Goal: Task Accomplishment & Management: Manage account settings

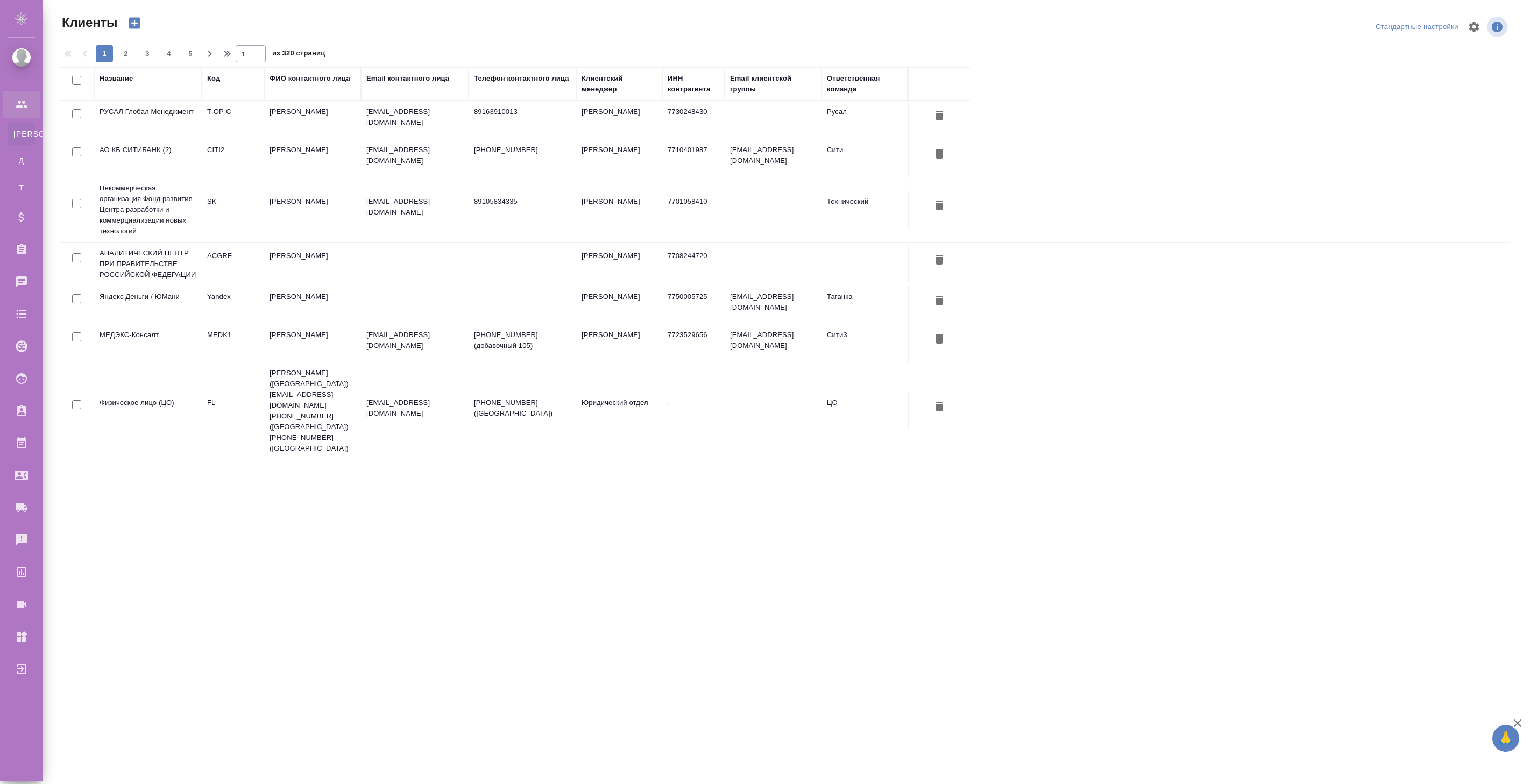
select select "RU"
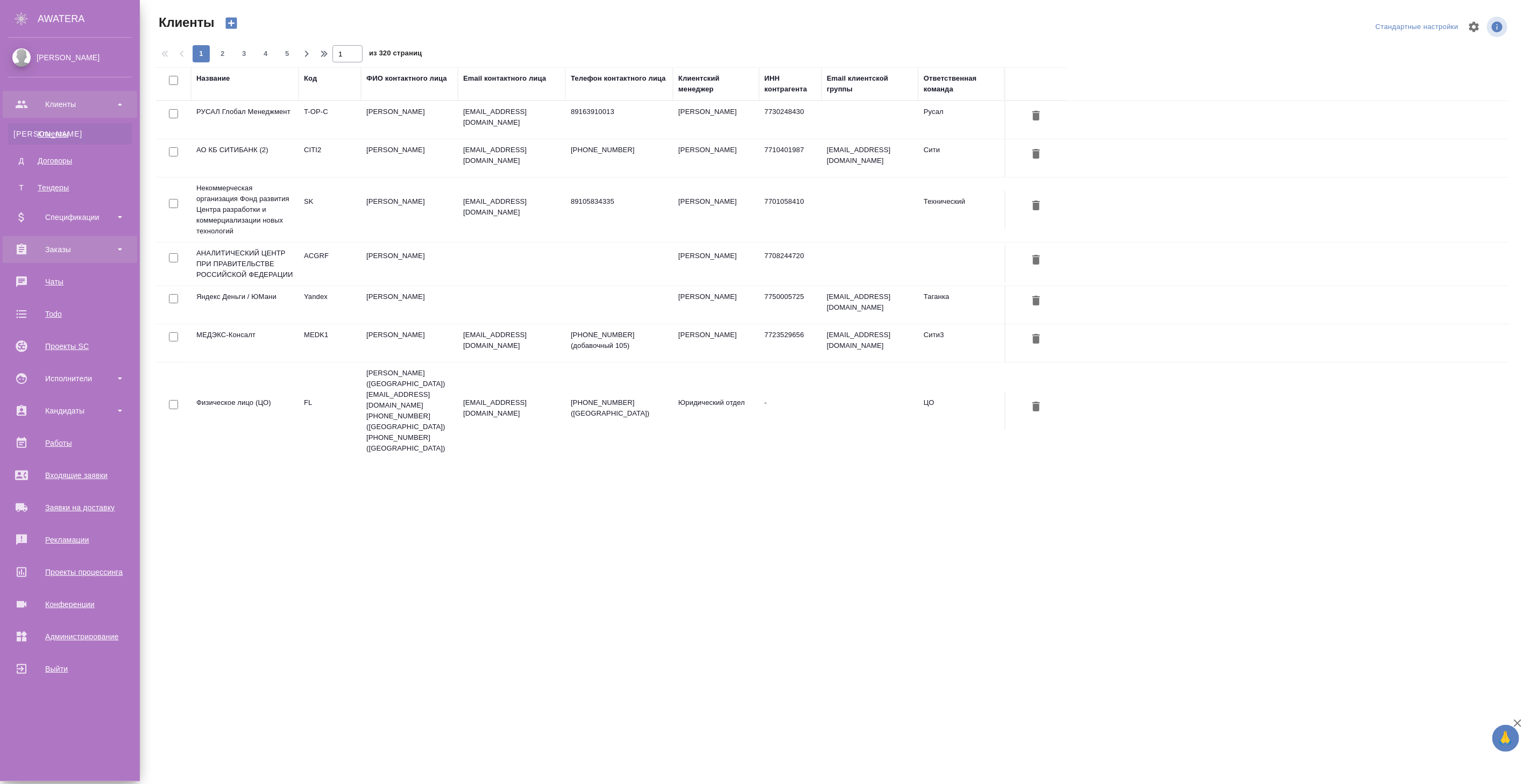
click at [82, 249] on div "Заказы" at bounding box center [70, 250] width 123 height 16
click at [80, 282] on div "Все заказы" at bounding box center [70, 278] width 113 height 11
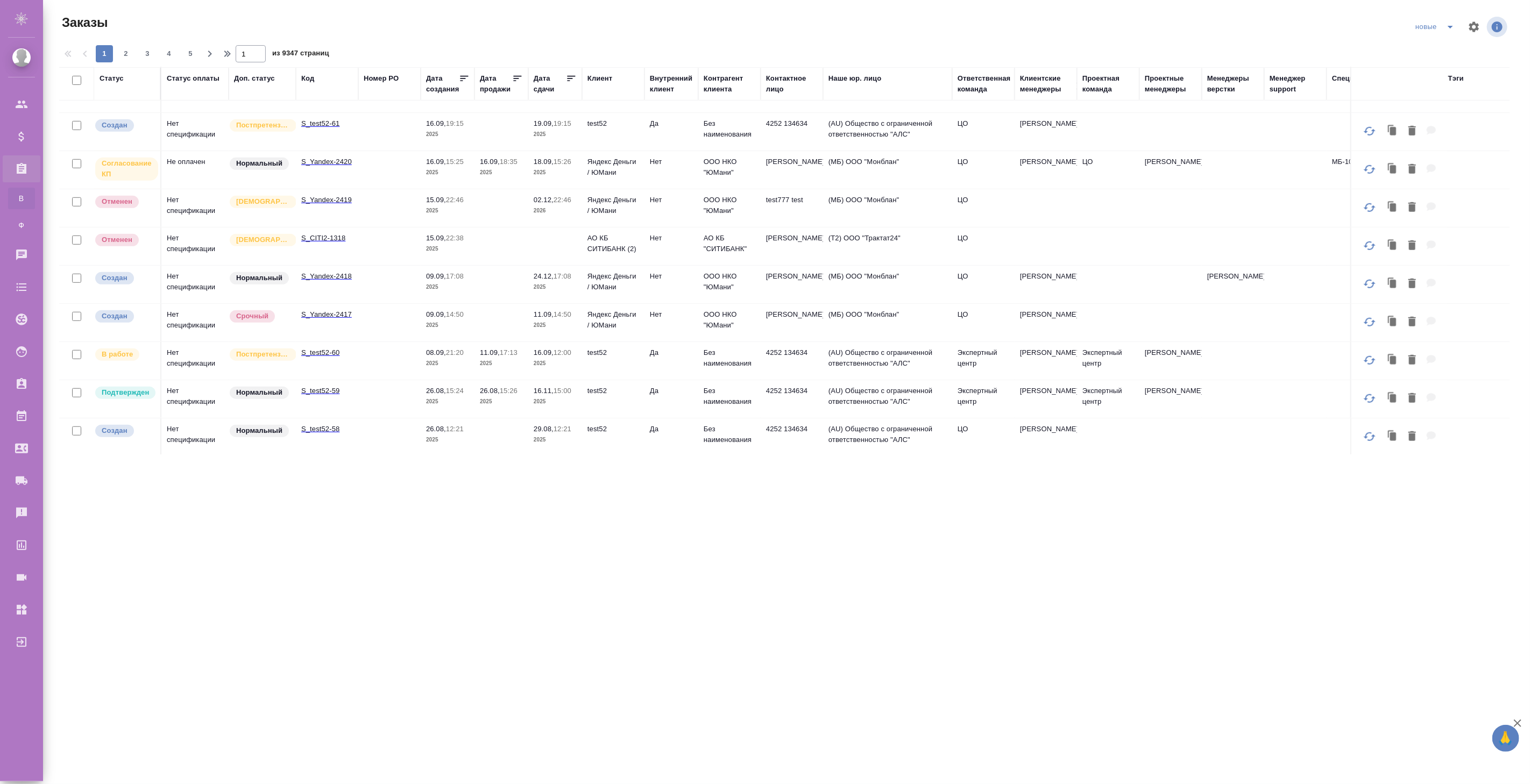
scroll to position [597, 0]
click at [498, 355] on p "11.09," at bounding box center [489, 352] width 20 height 8
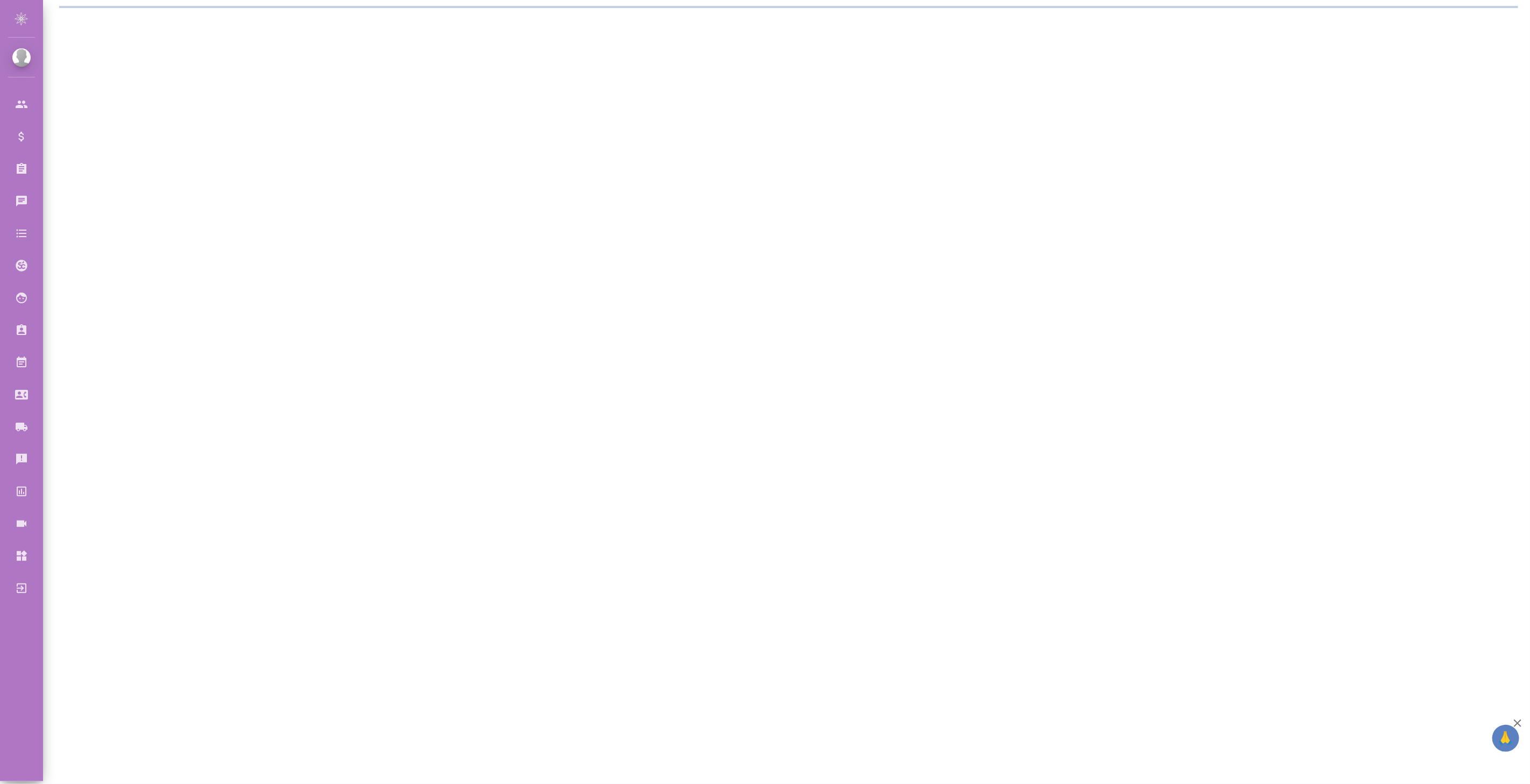
select select "RU"
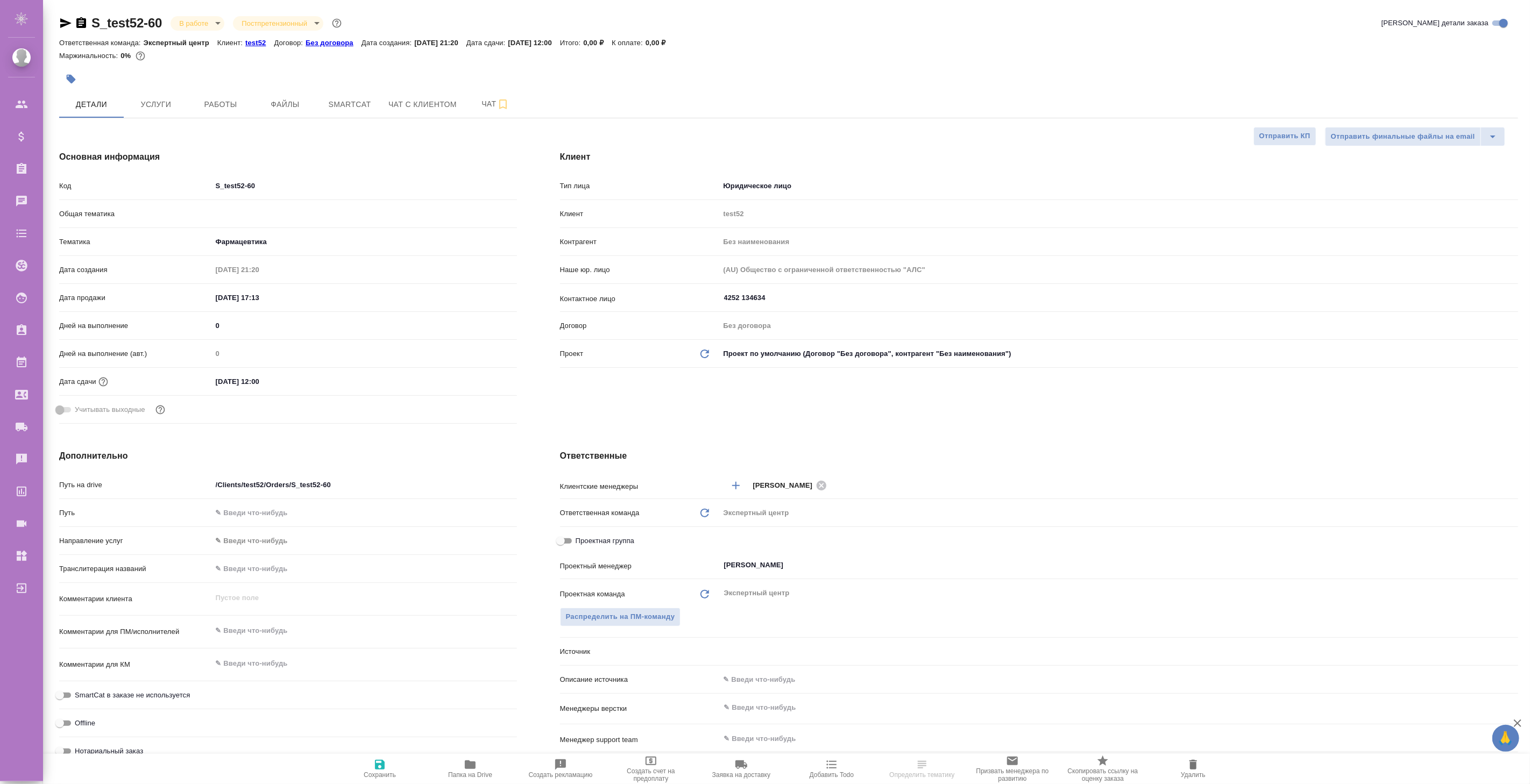
type textarea "x"
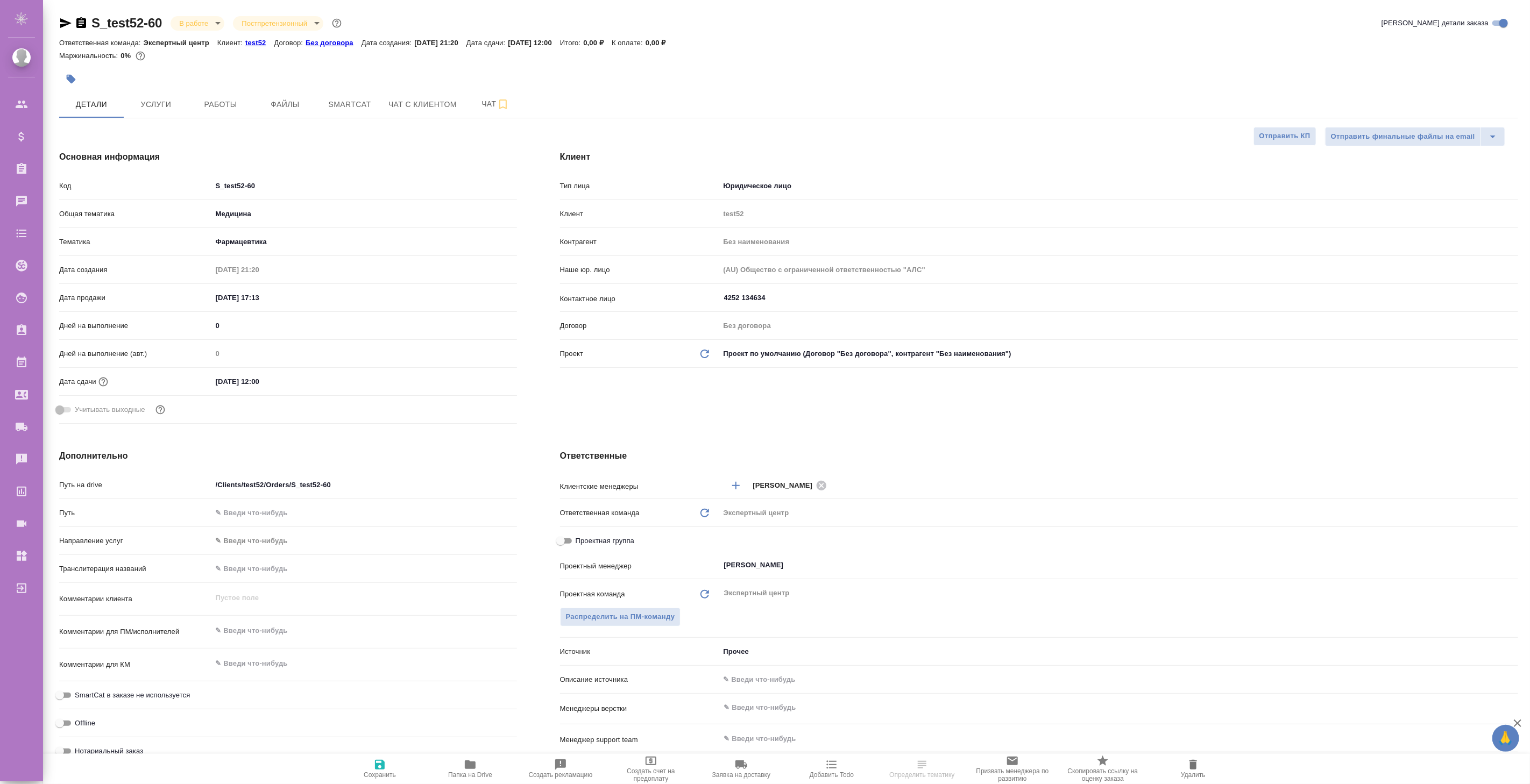
type textarea "x"
click at [298, 384] on input "16.09.2025 12:00" at bounding box center [260, 381] width 94 height 15
click at [480, 379] on icon "button" at bounding box center [486, 381] width 13 height 13
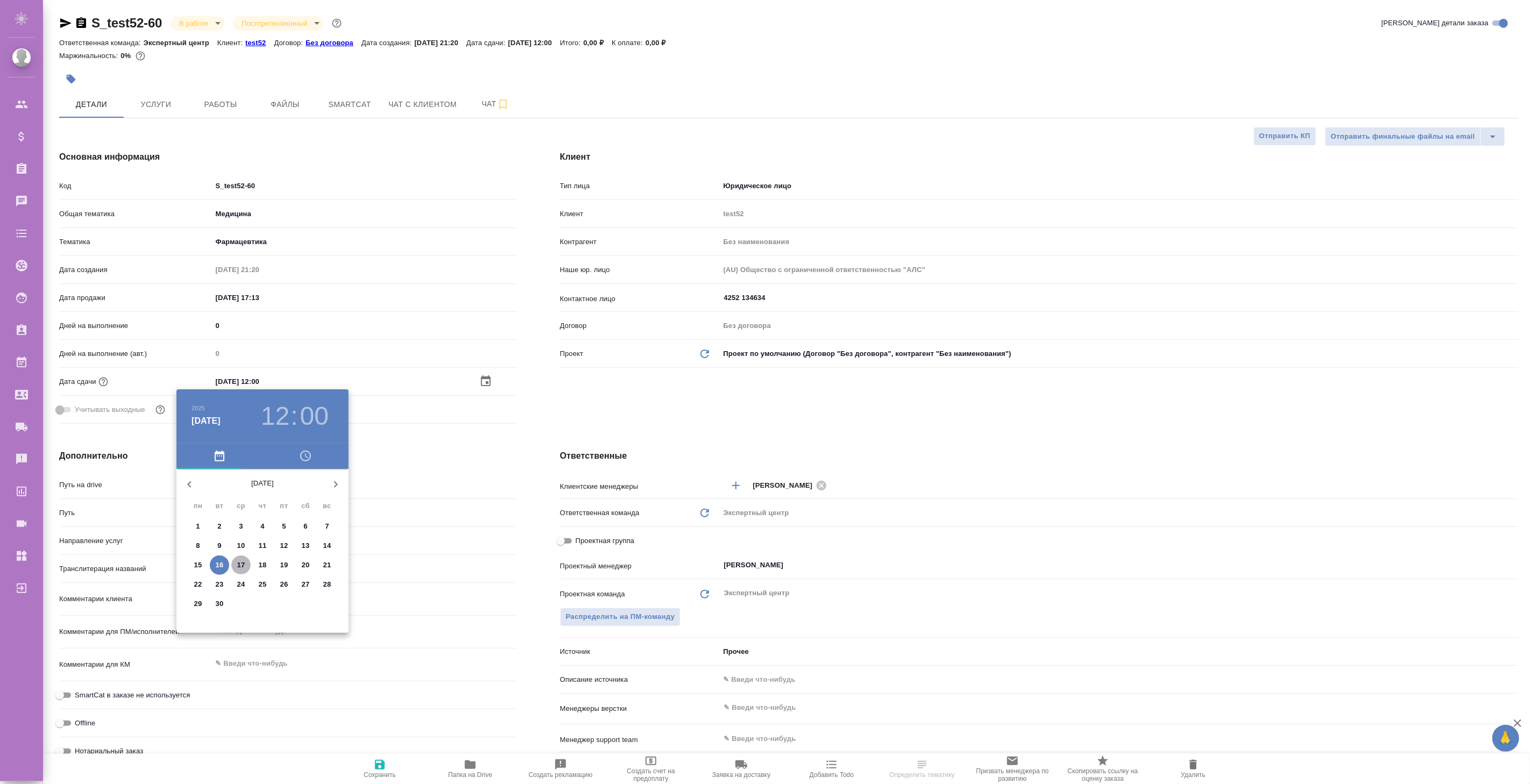
click at [242, 566] on p "17" at bounding box center [241, 565] width 8 height 11
type input "17.09.2025 12:00"
type textarea "x"
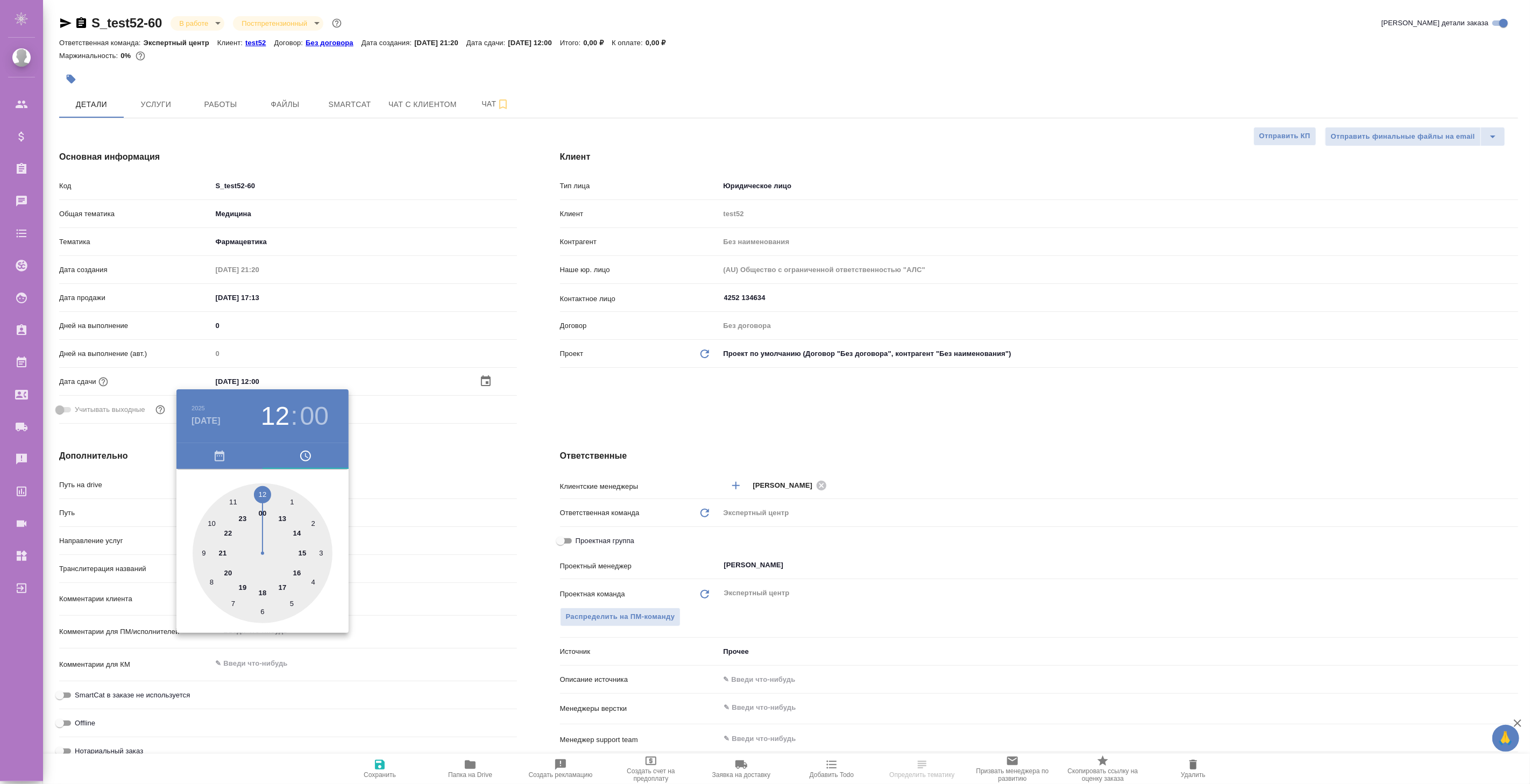
click at [515, 440] on div at bounding box center [765, 392] width 1530 height 784
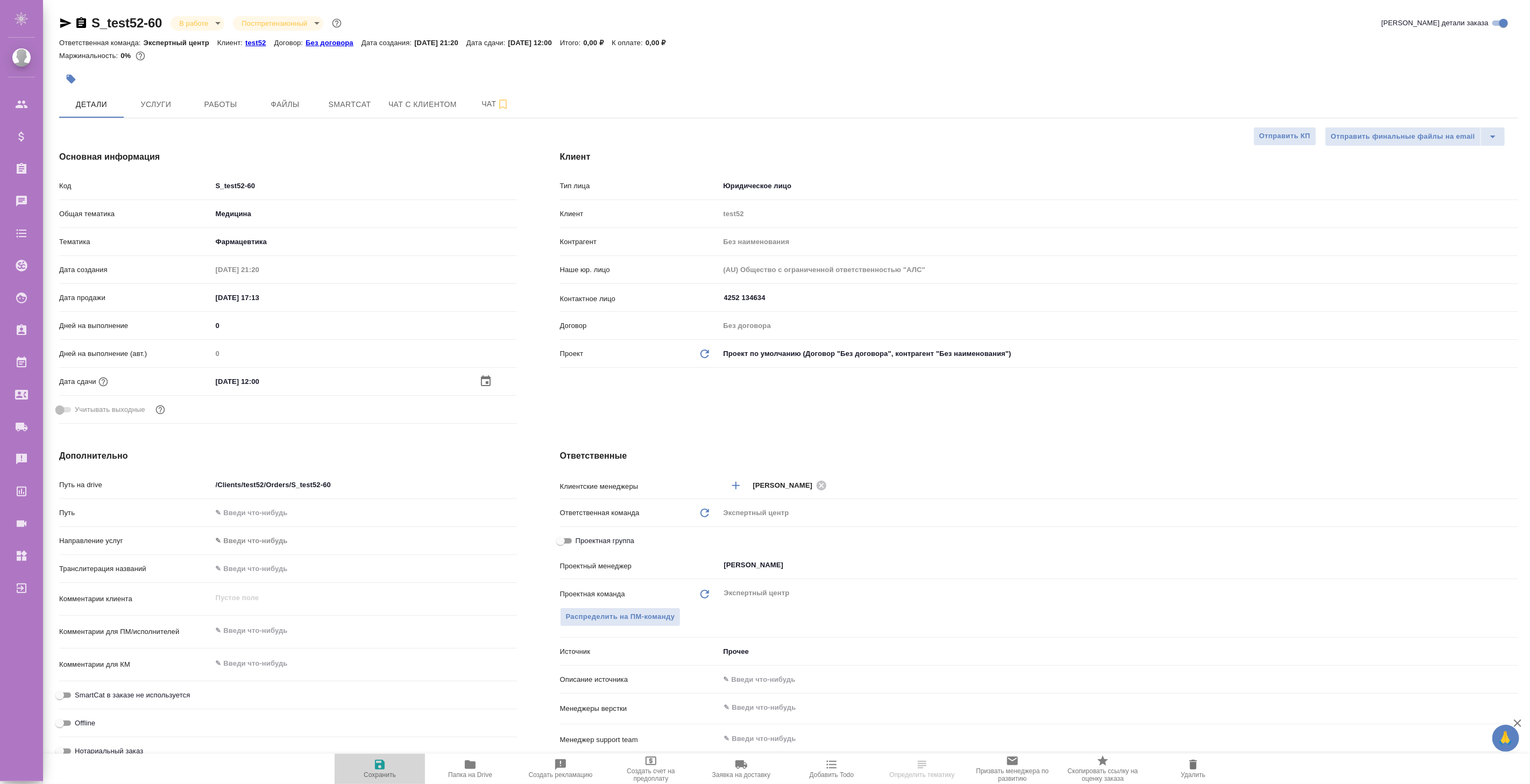
click at [380, 781] on button "Сохранить" at bounding box center [379, 769] width 90 height 30
type textarea "x"
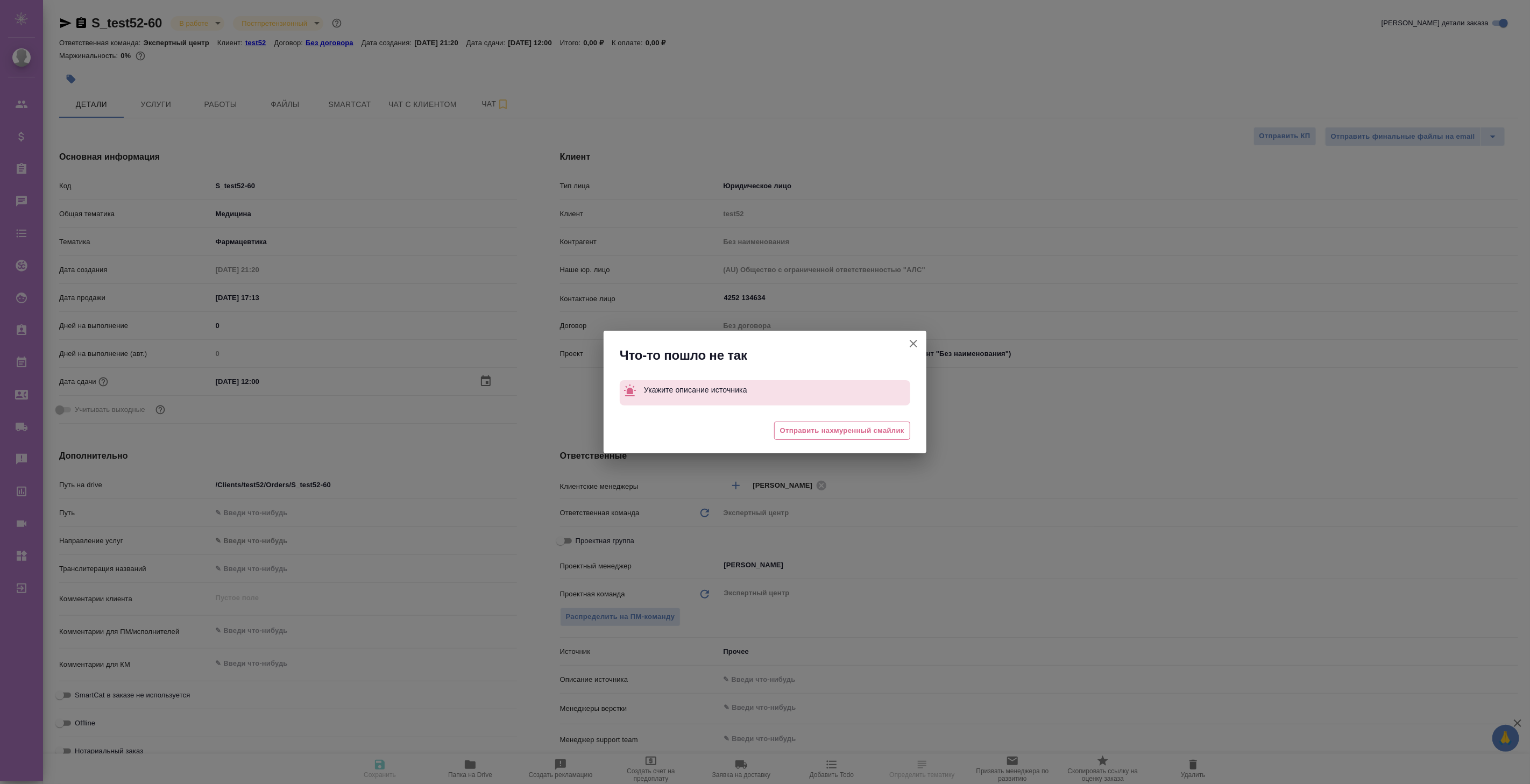
type textarea "x"
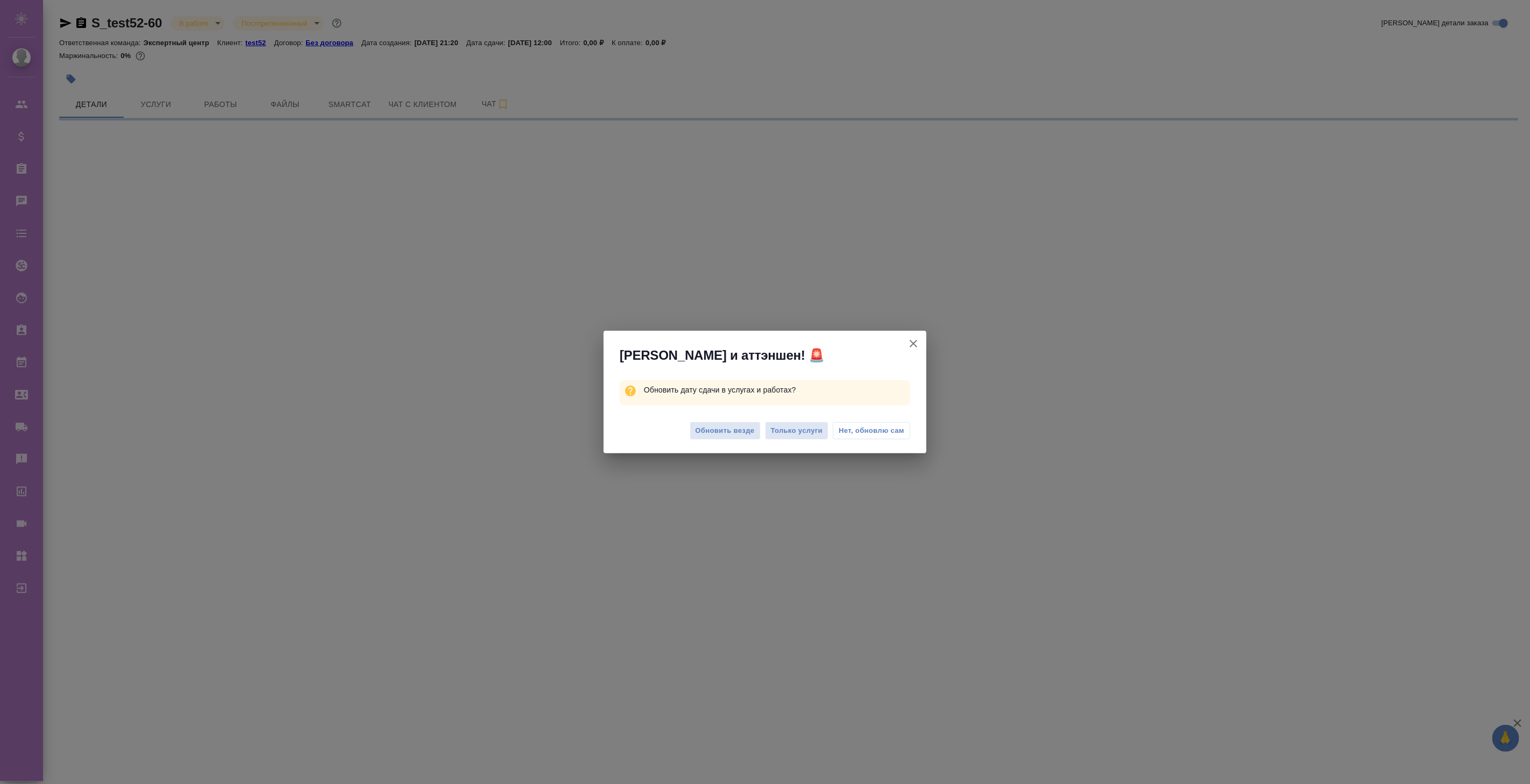
select select "RU"
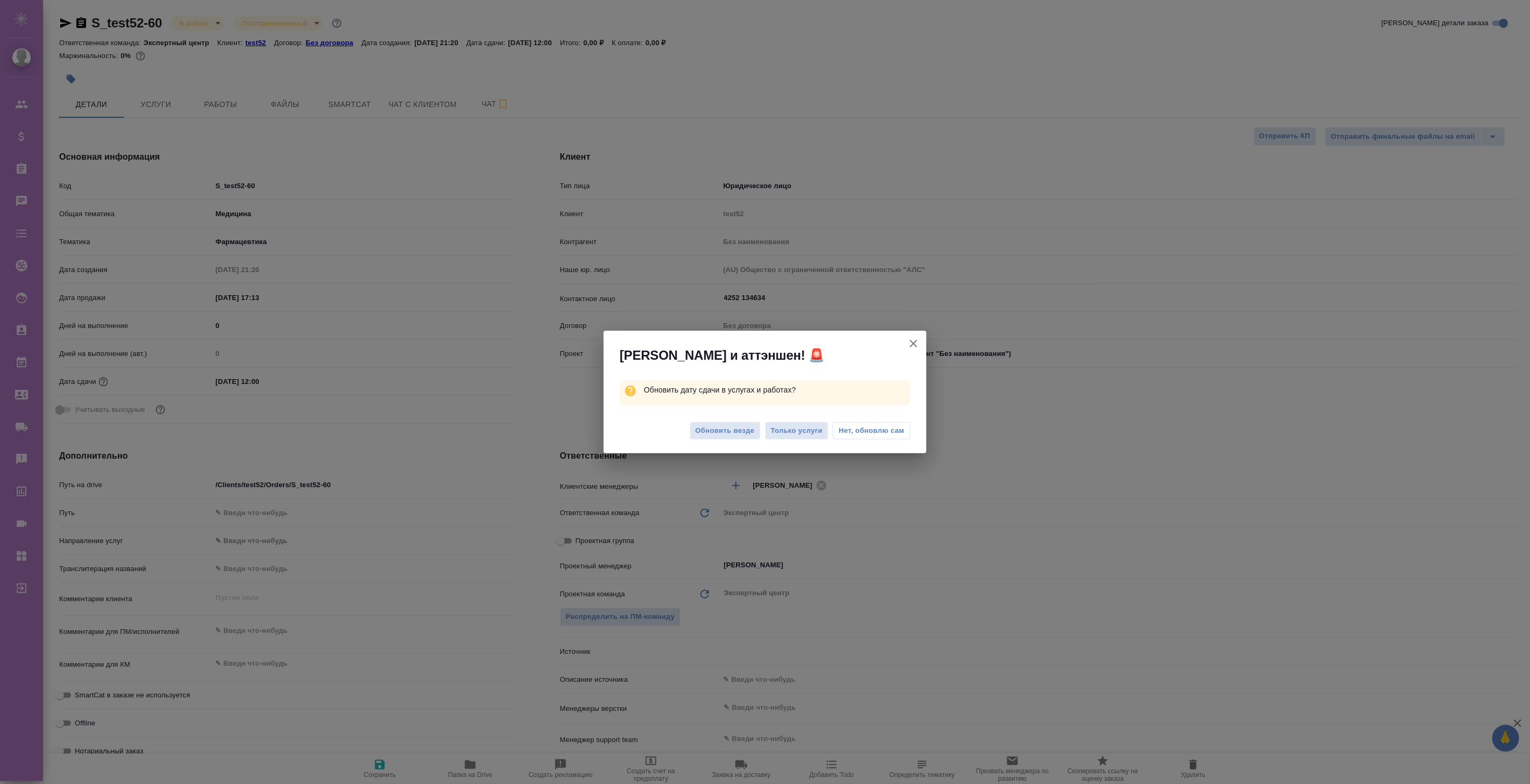
type textarea "x"
click at [883, 429] on span "Нет, обновлю сам" at bounding box center [871, 430] width 66 height 11
type textarea "x"
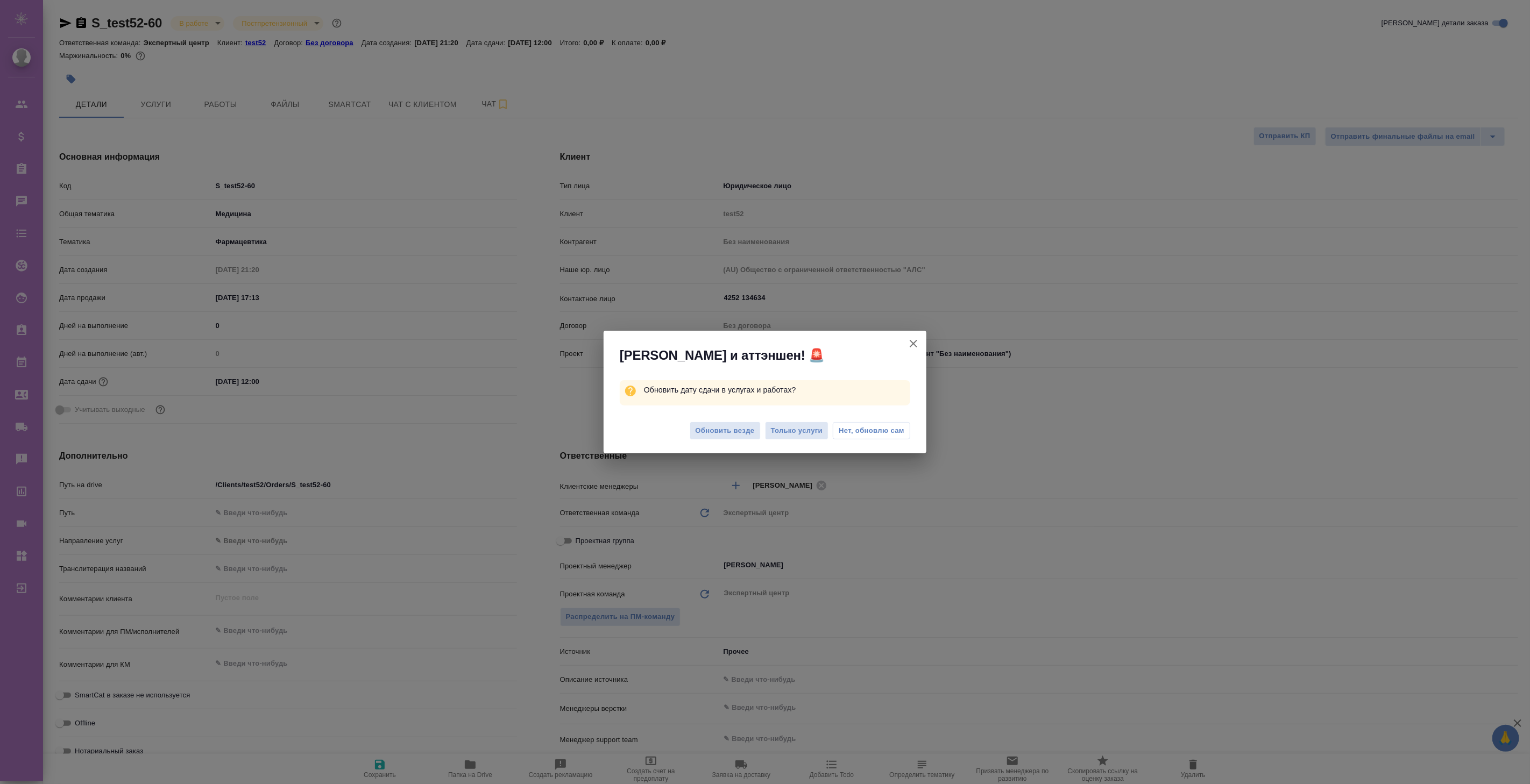
type textarea "x"
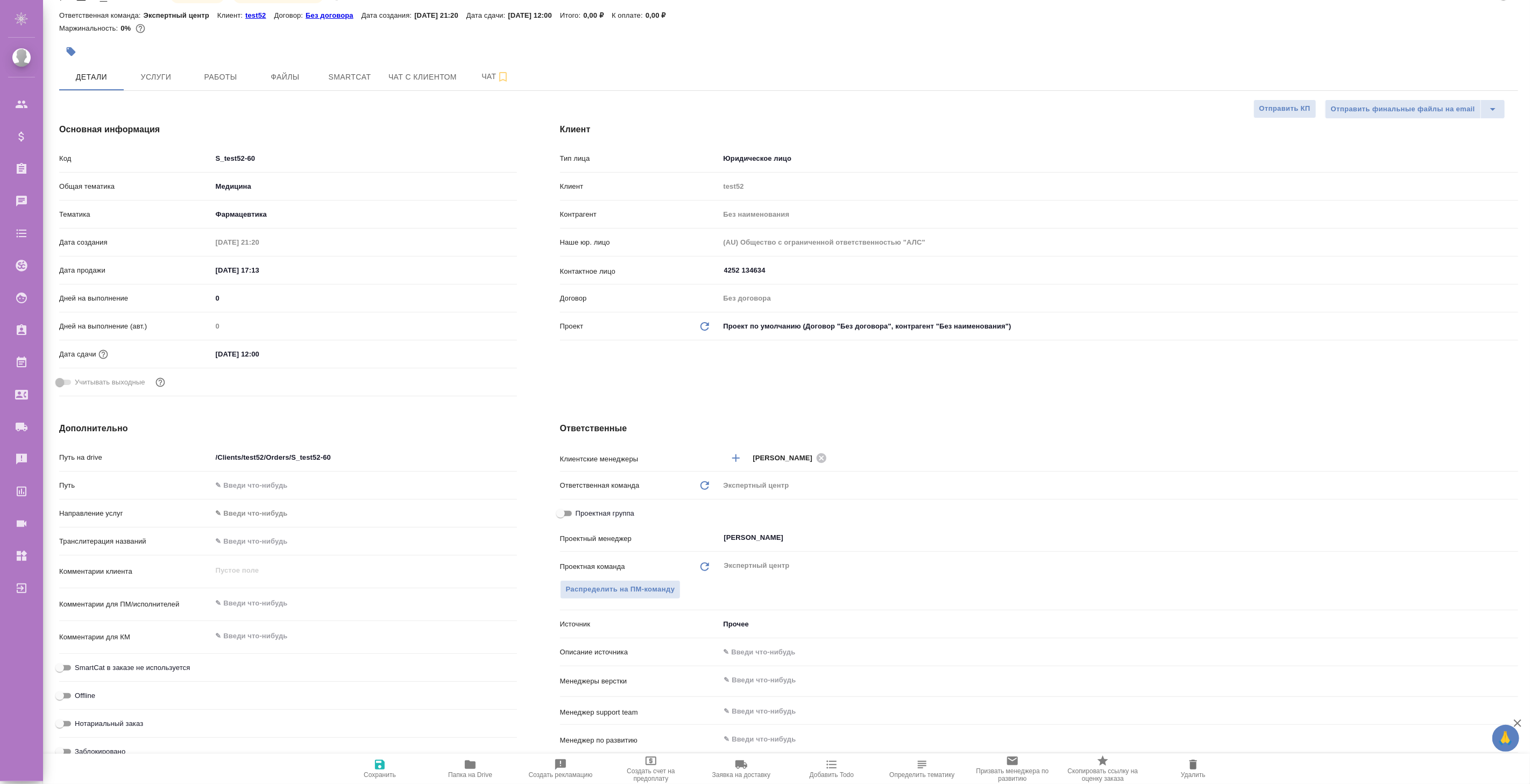
scroll to position [147, 0]
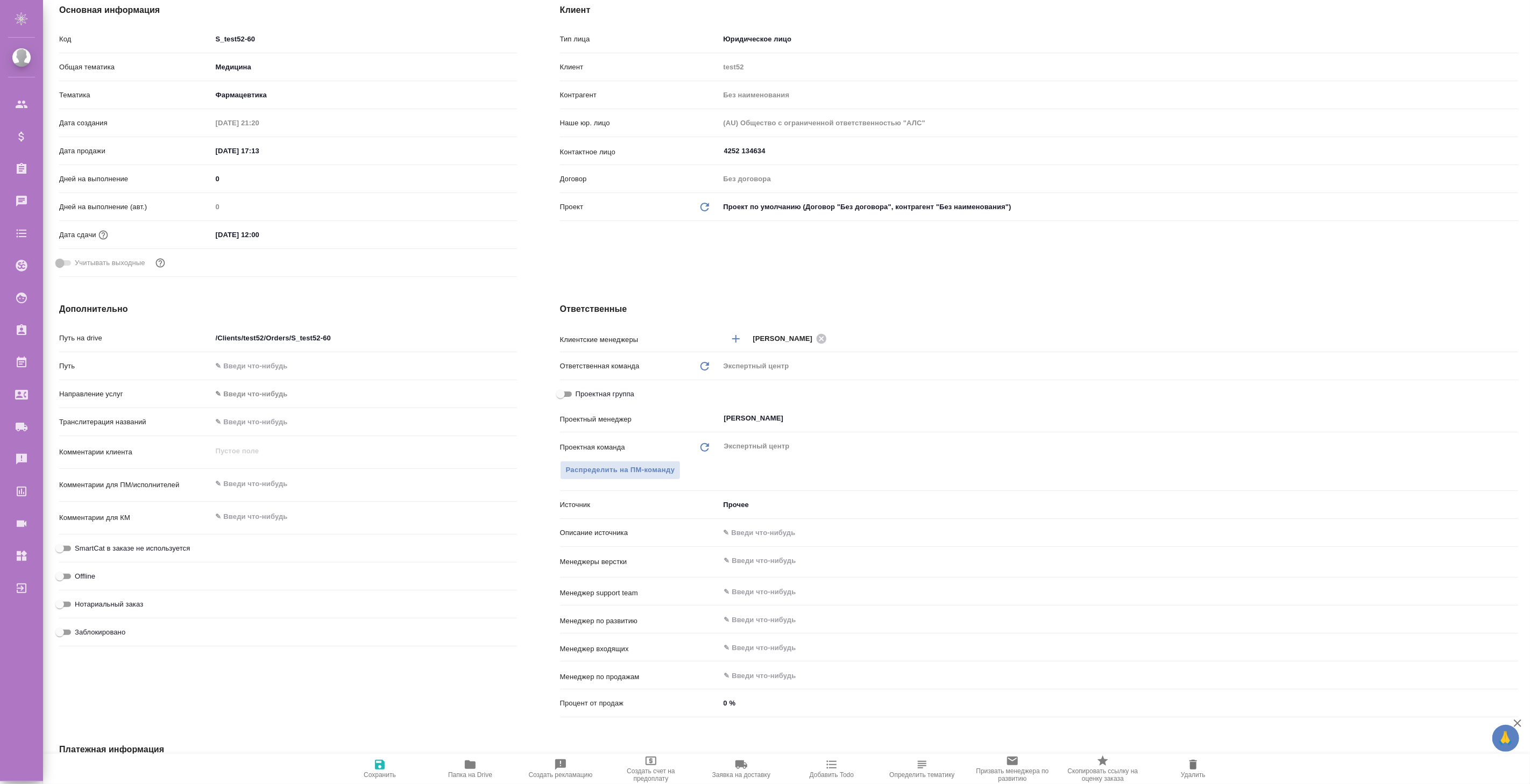
type textarea "x"
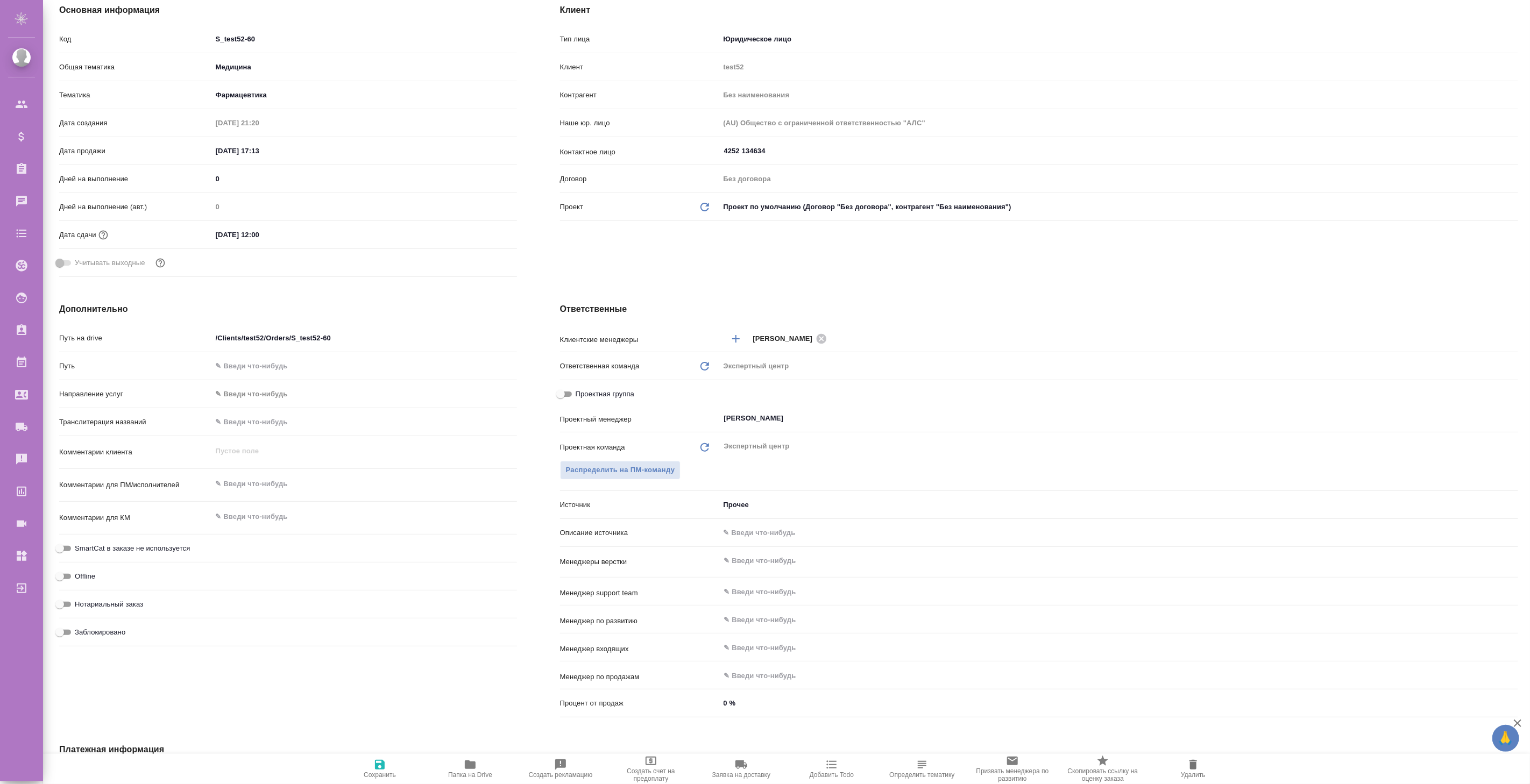
type textarea "x"
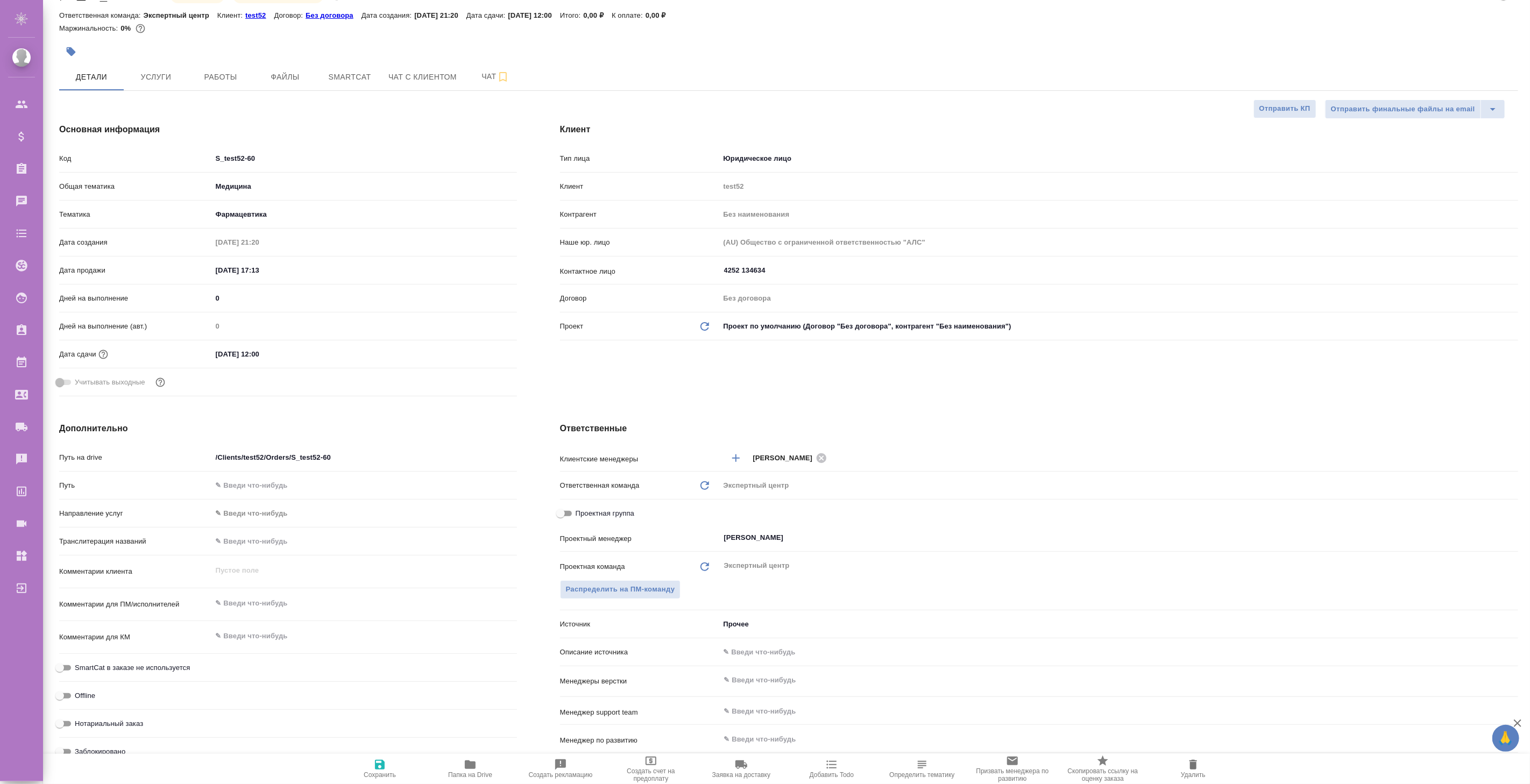
scroll to position [0, 0]
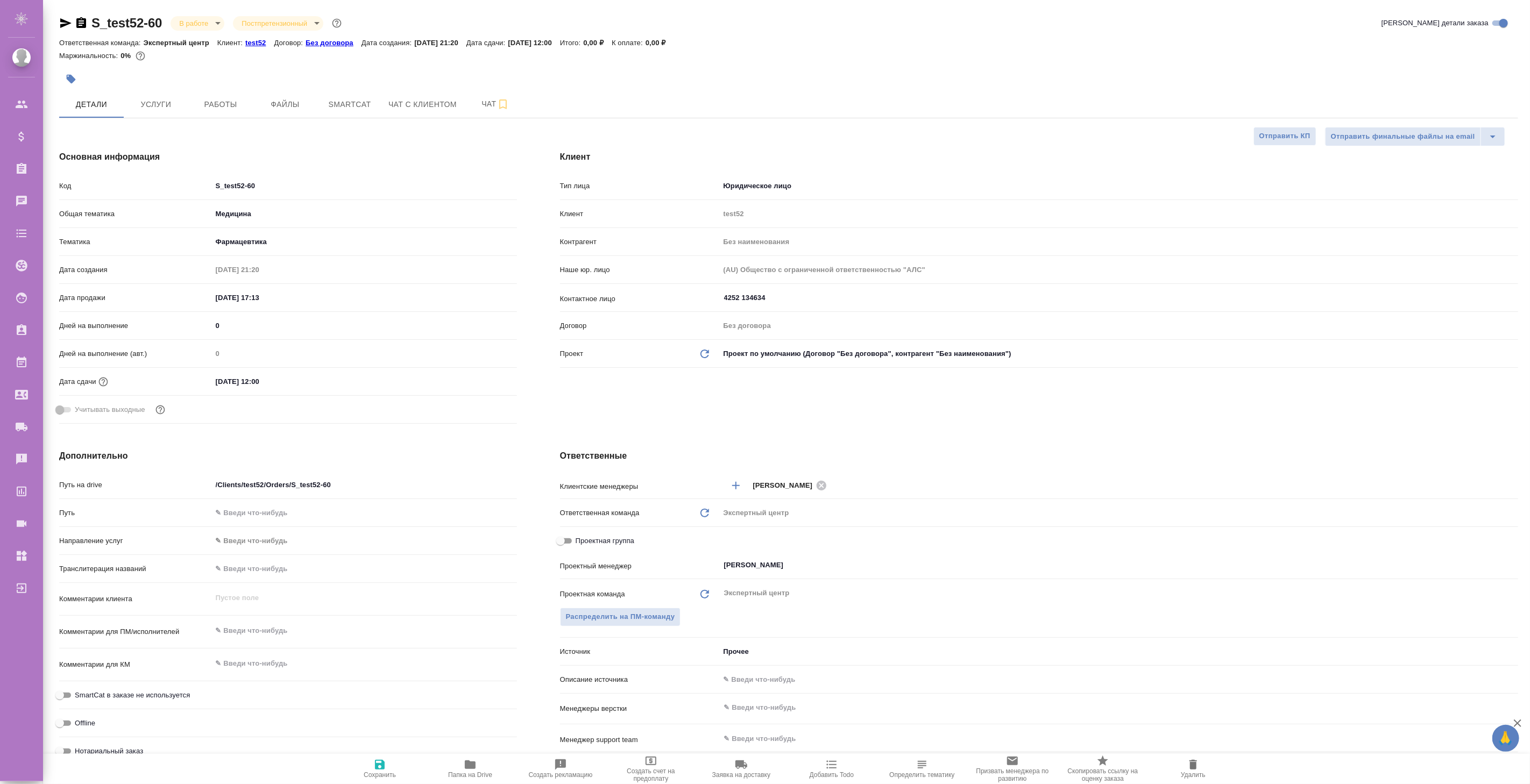
type textarea "x"
